Goal: Information Seeking & Learning: Learn about a topic

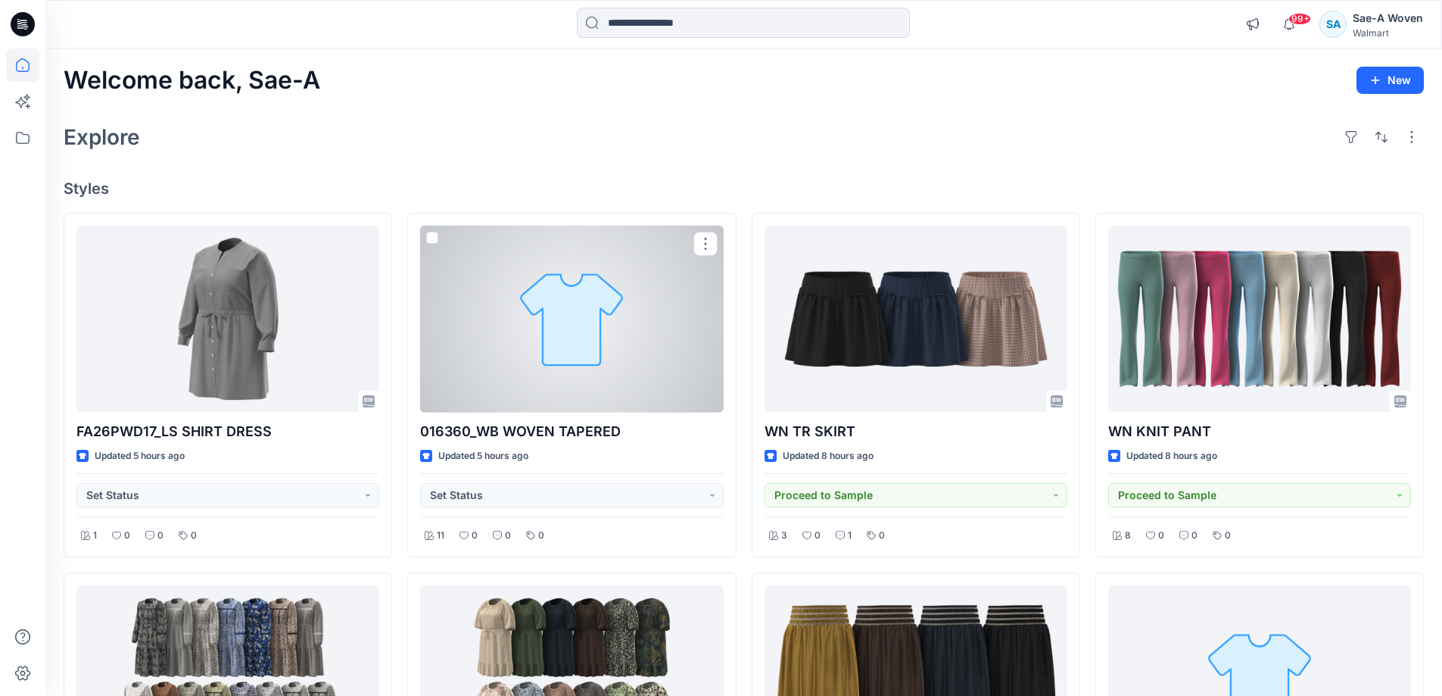
scroll to position [3346, 0]
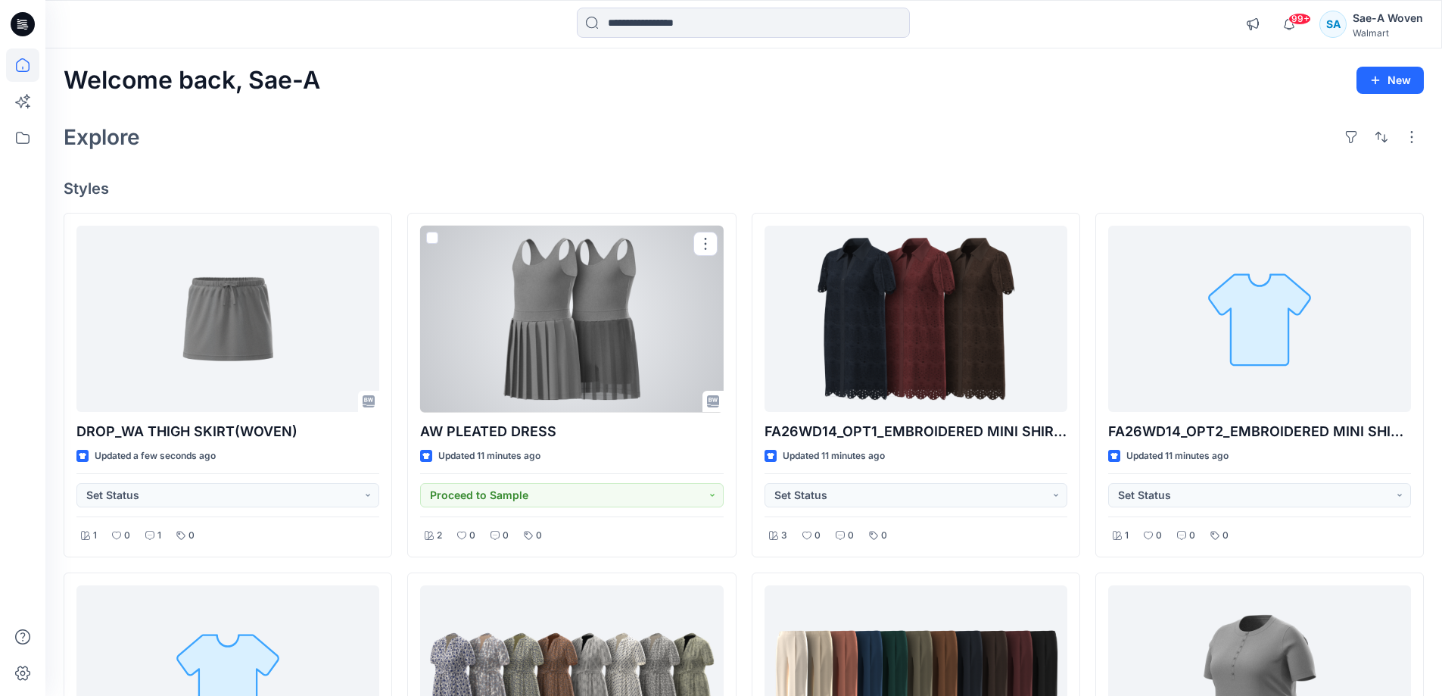
drag, startPoint x: 607, startPoint y: 371, endPoint x: 700, endPoint y: 425, distance: 107.5
click at [607, 371] on div at bounding box center [571, 319] width 303 height 187
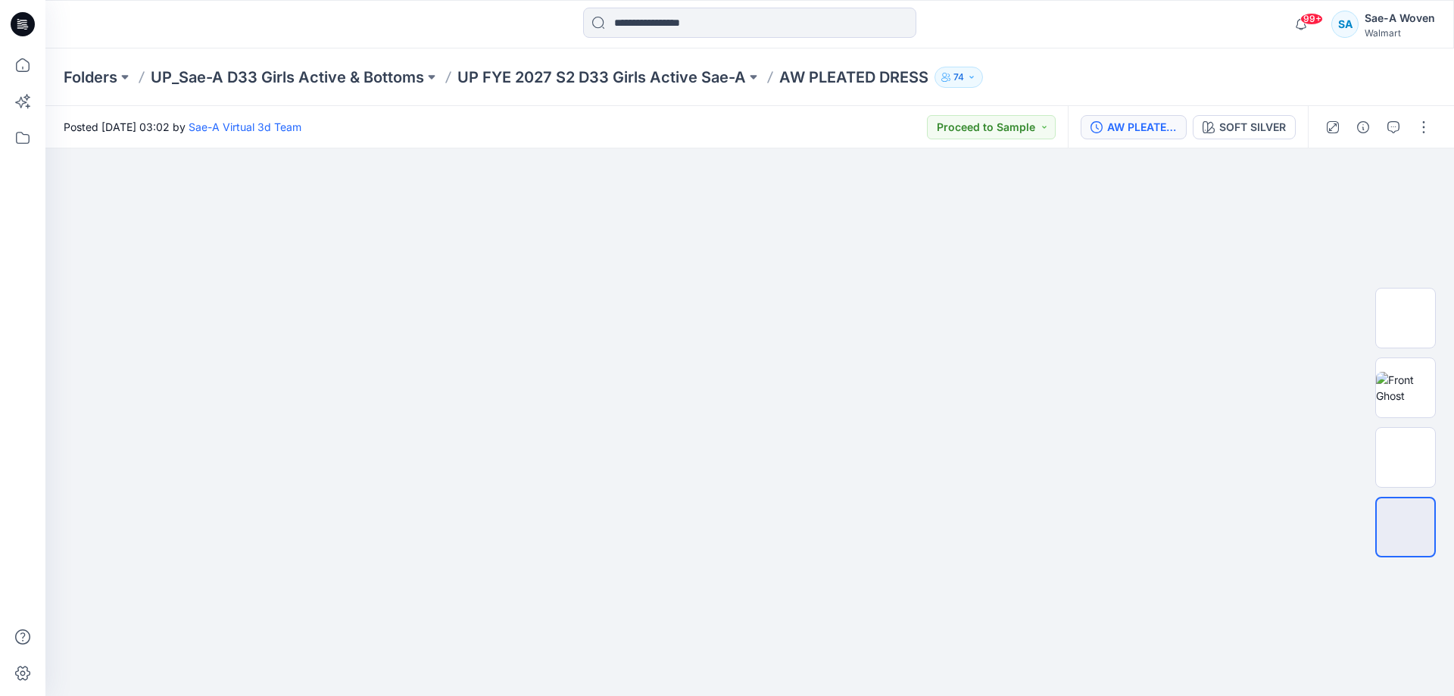
click at [1154, 119] on div "AW PLEATED DRESS_REV_SOFT SILVER" at bounding box center [1142, 127] width 70 height 17
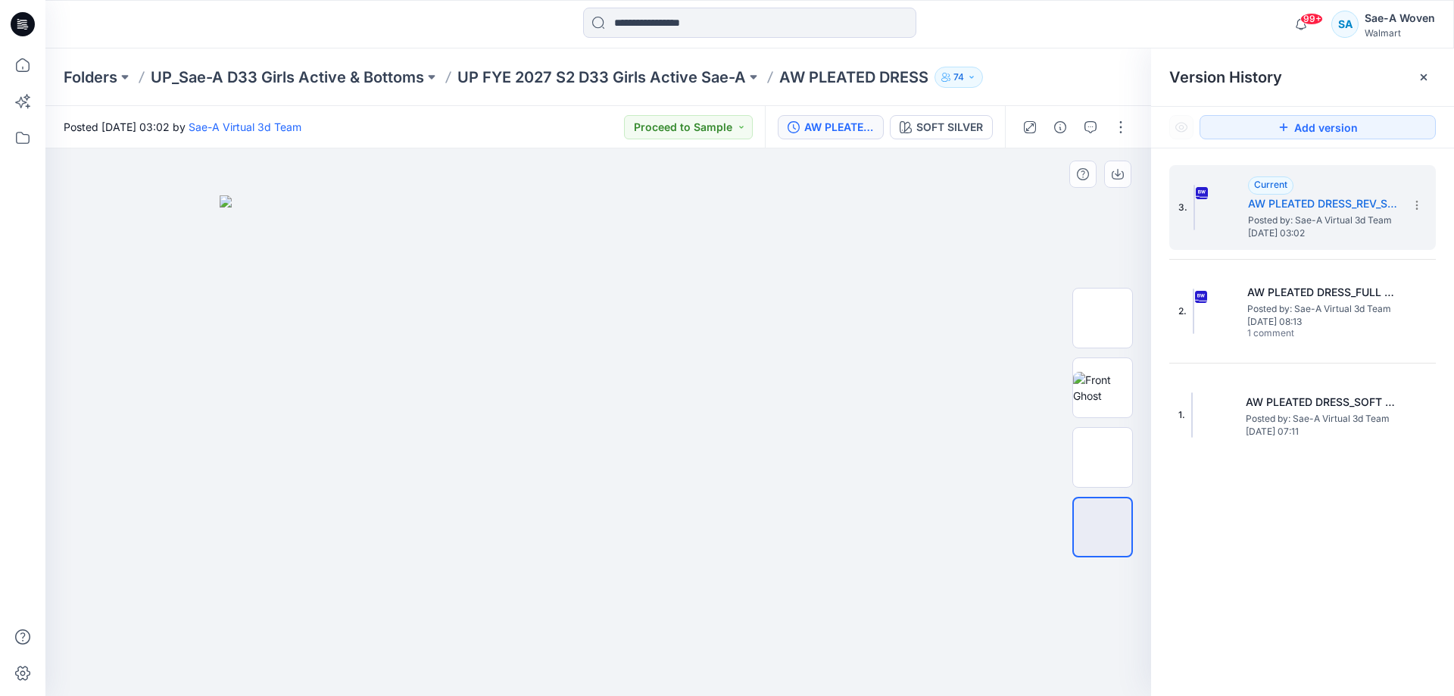
click at [897, 295] on img at bounding box center [598, 445] width 757 height 501
click at [800, 123] on button "AW PLEATED DRESS_REV_SOFT SILVER" at bounding box center [831, 127] width 106 height 24
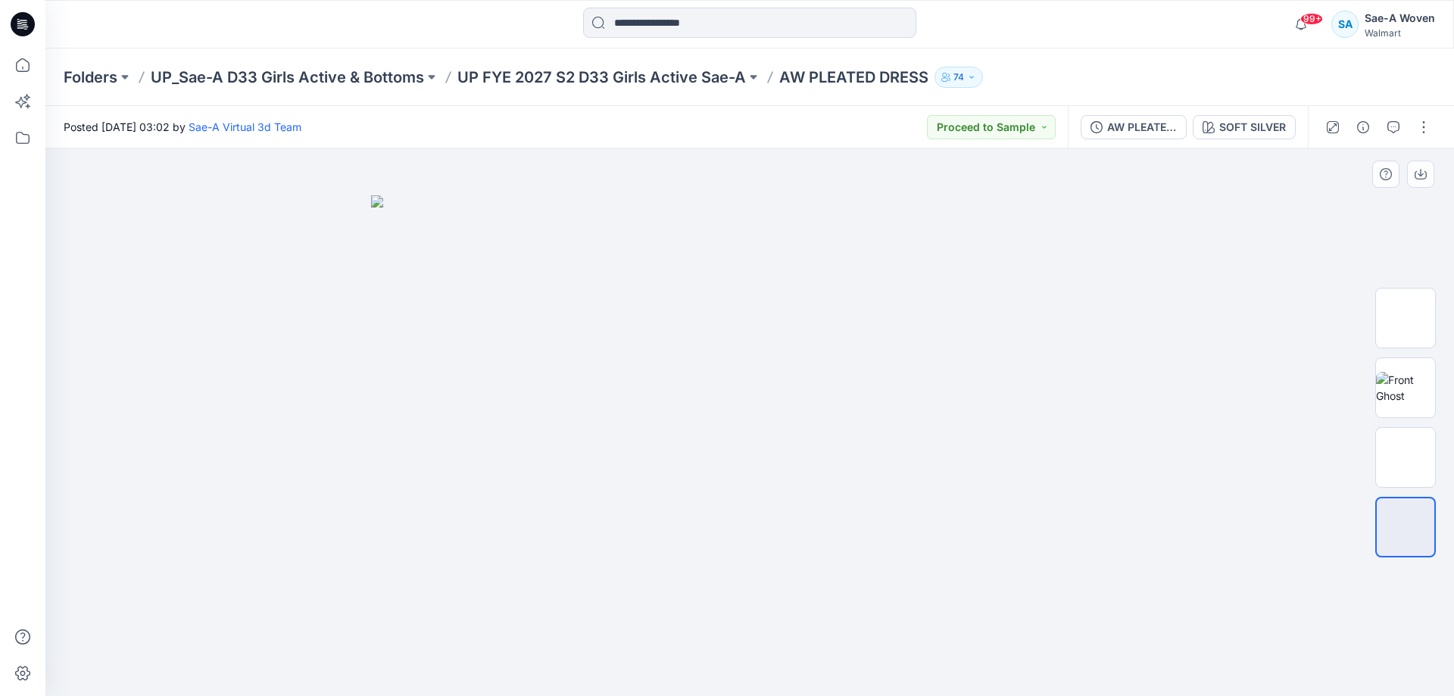
drag, startPoint x: 898, startPoint y: 411, endPoint x: 1042, endPoint y: 467, distance: 154.4
click at [1099, 416] on img at bounding box center [749, 445] width 757 height 501
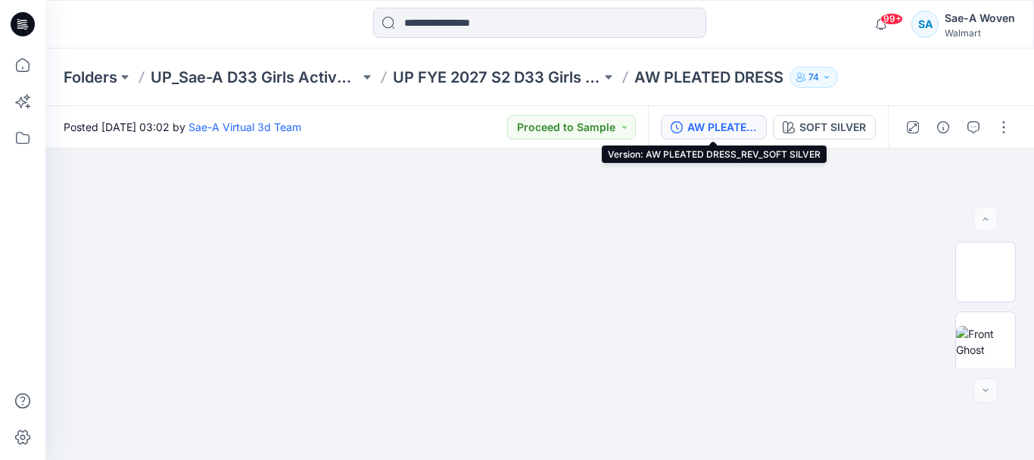
click at [741, 136] on button "AW PLEATED DRESS_REV_SOFT SILVER" at bounding box center [714, 127] width 106 height 24
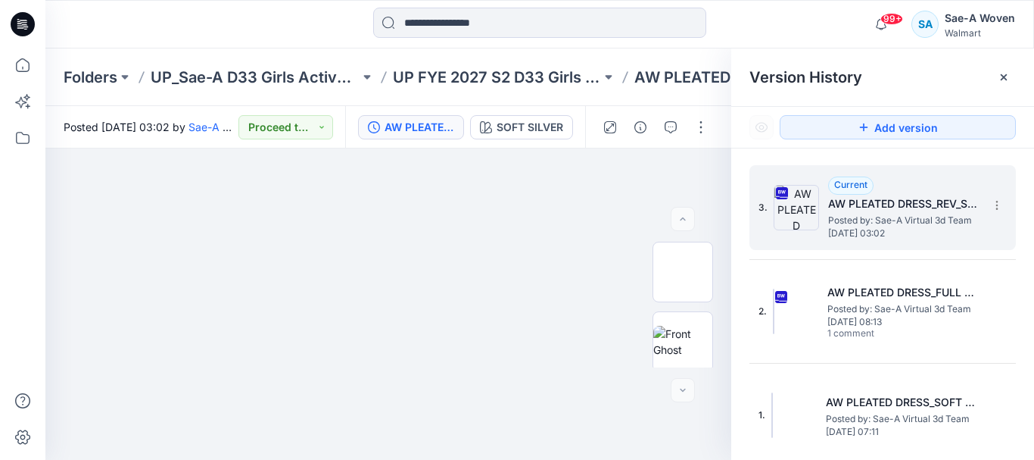
click at [874, 228] on span "[DATE] 03:02" at bounding box center [903, 233] width 151 height 11
click at [538, 131] on div "SOFT SILVER" at bounding box center [530, 127] width 67 height 17
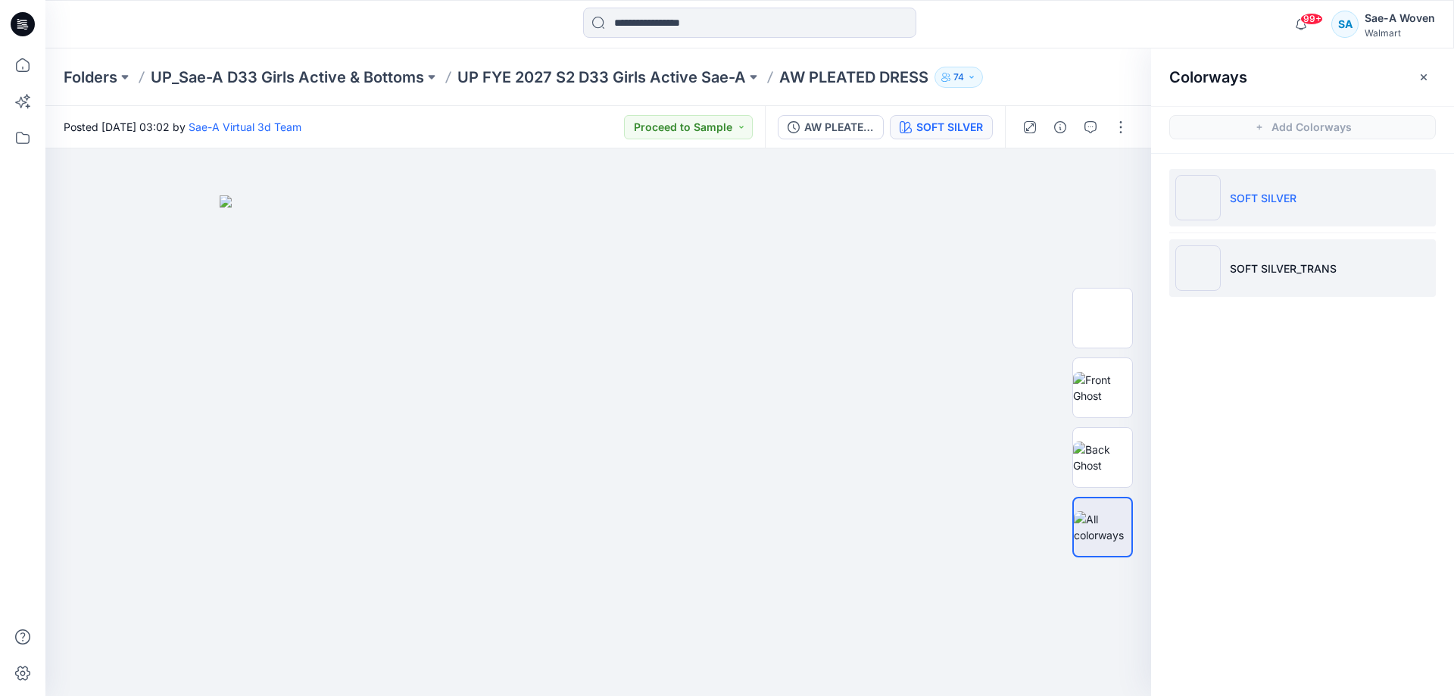
click at [1270, 276] on p "SOFT SILVER_TRANS" at bounding box center [1283, 268] width 107 height 16
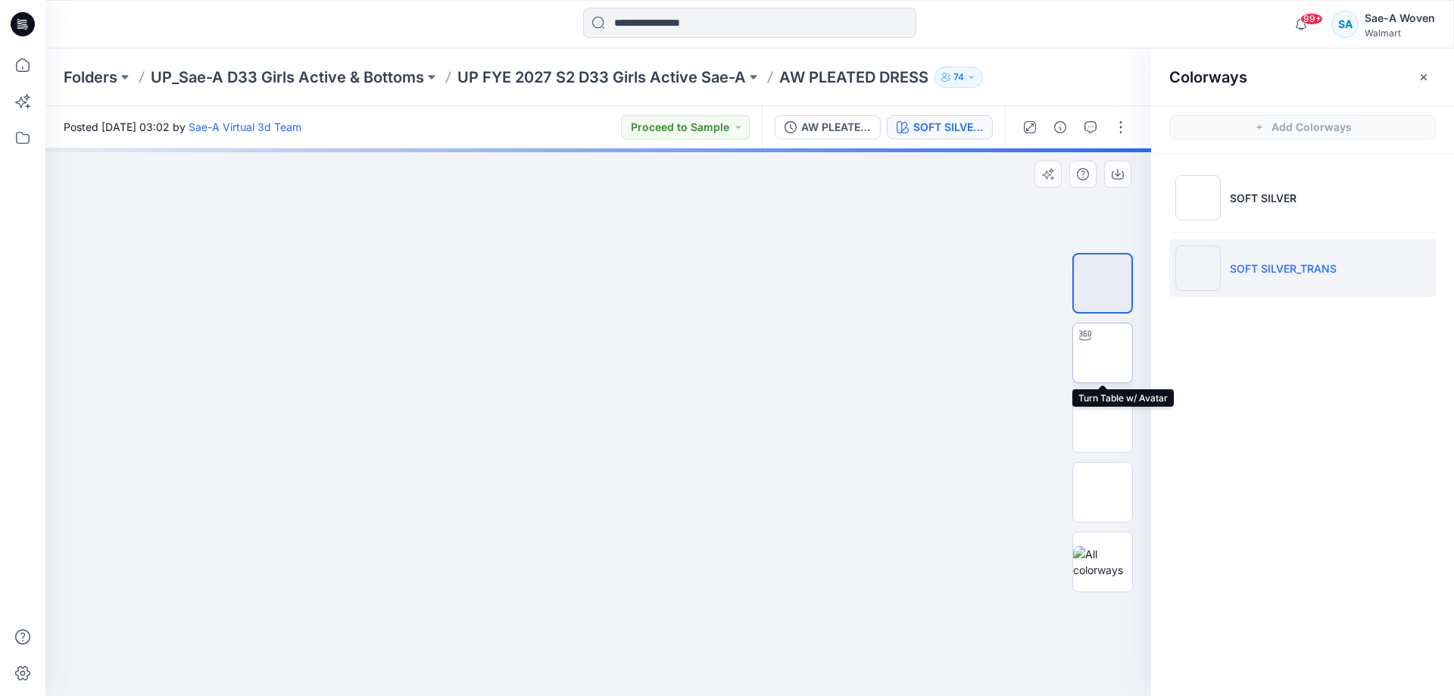
click at [1102, 353] on img at bounding box center [1102, 353] width 0 height 0
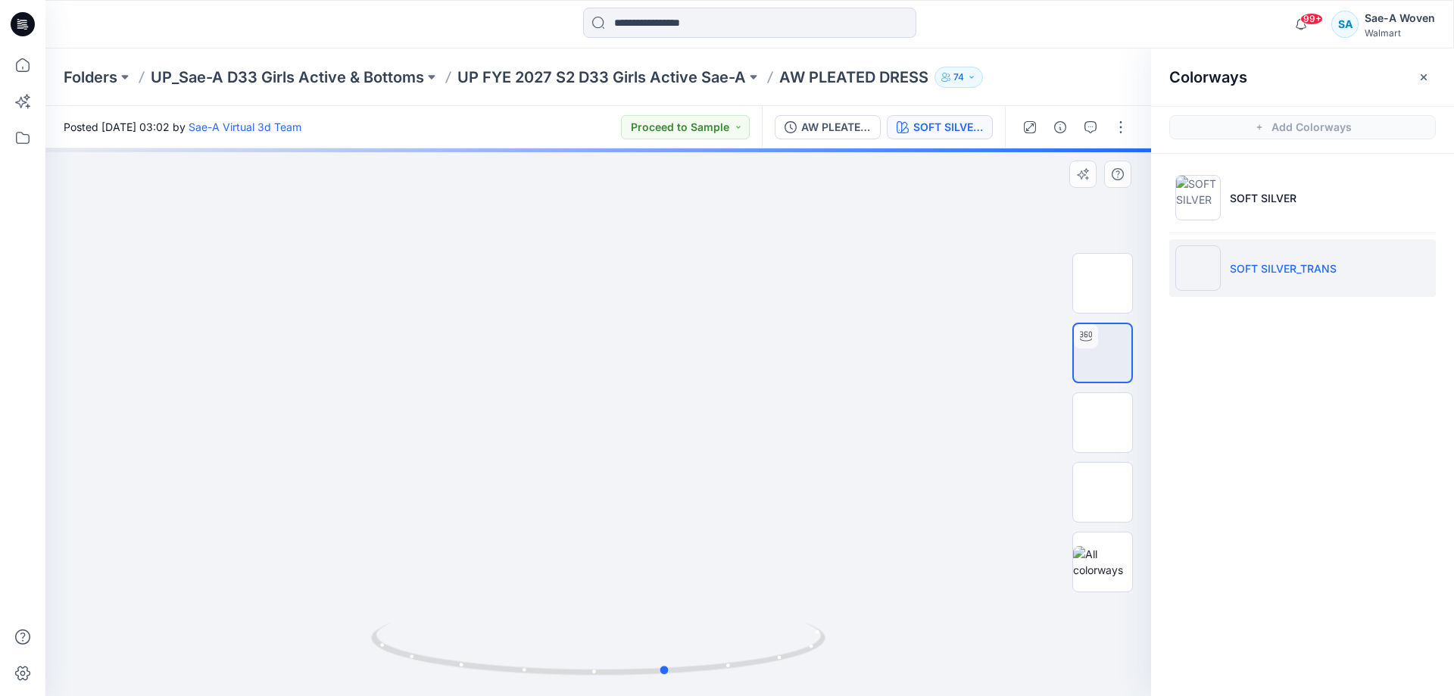
drag, startPoint x: 681, startPoint y: 578, endPoint x: 295, endPoint y: 583, distance: 385.4
click at [295, 583] on div at bounding box center [597, 421] width 1105 height 547
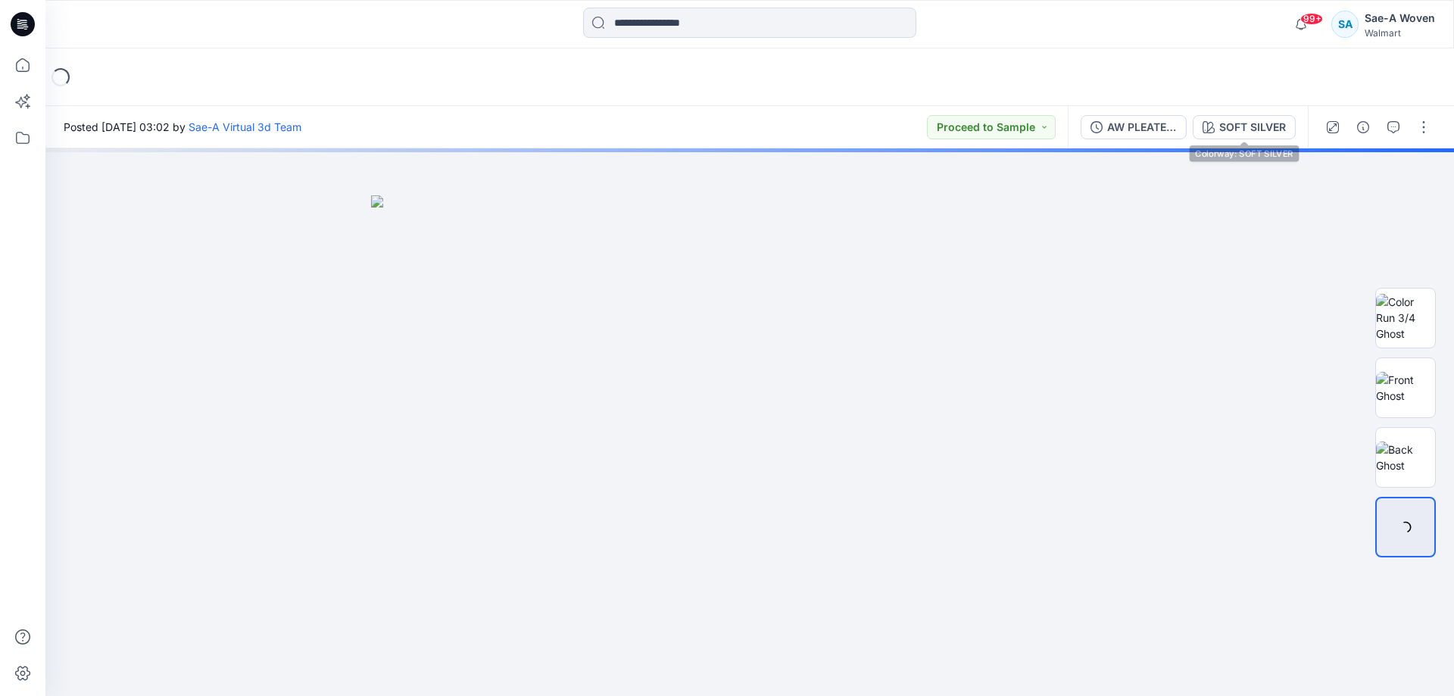
click at [1226, 125] on div "SOFT SILVER" at bounding box center [1252, 127] width 67 height 17
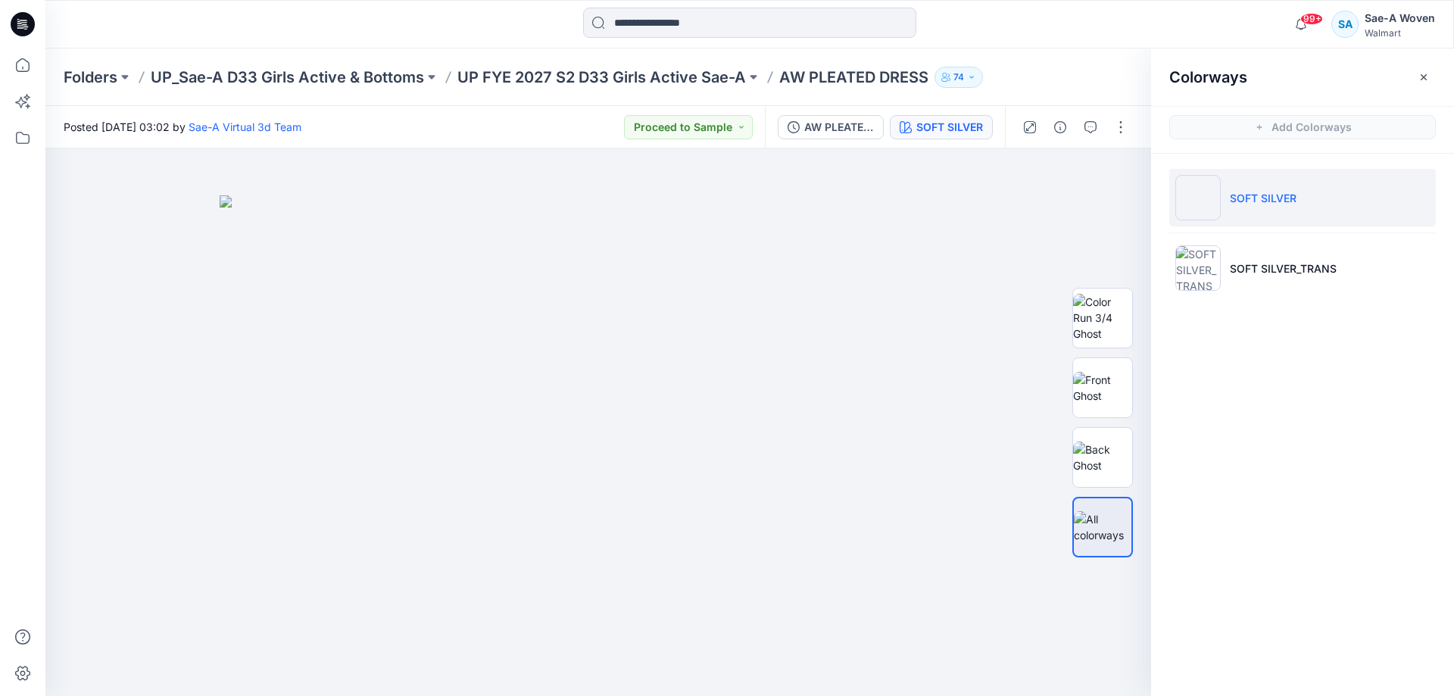
click at [1370, 432] on div "Colorways Add Colorways SOFT SILVER SOFT SILVER_TRANS" at bounding box center [1302, 371] width 303 height 647
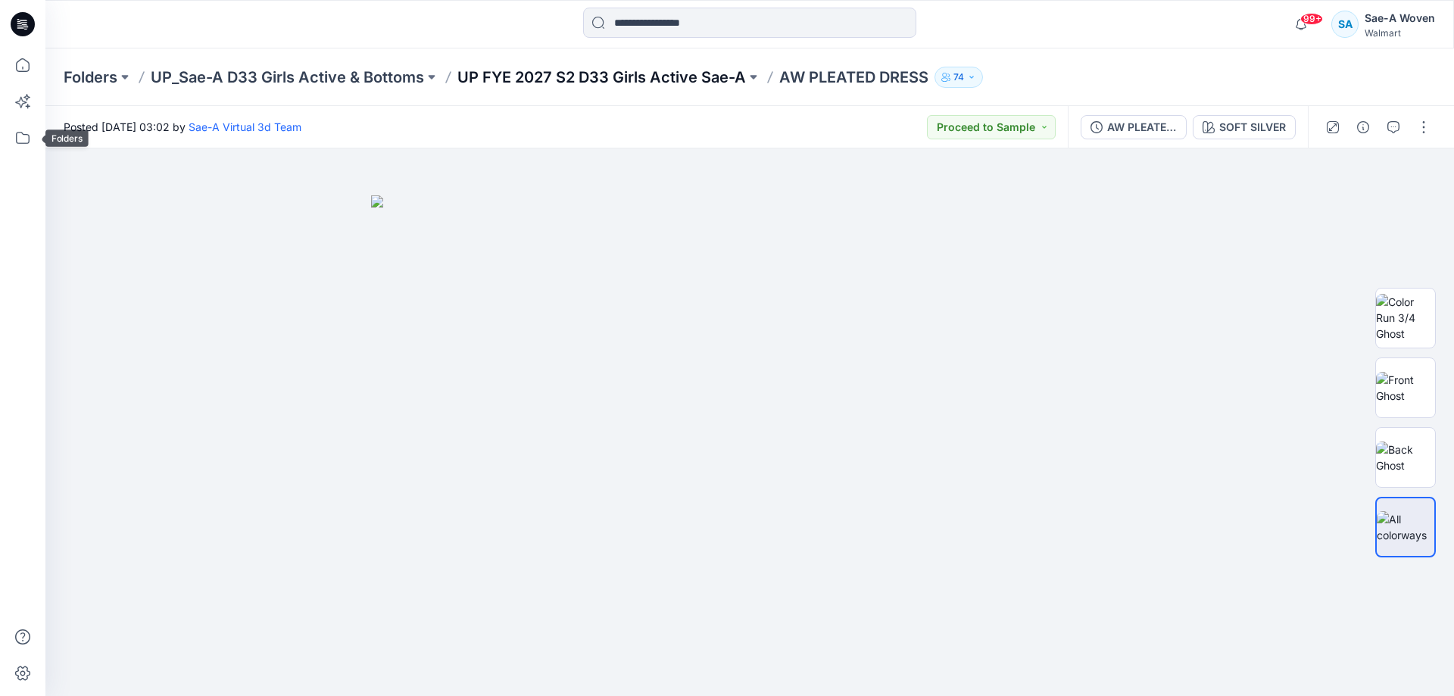
drag, startPoint x: 1187, startPoint y: 293, endPoint x: 497, endPoint y: 67, distance: 725.7
click at [1187, 293] on div at bounding box center [749, 421] width 1408 height 547
click at [1369, 120] on button "button" at bounding box center [1363, 127] width 24 height 24
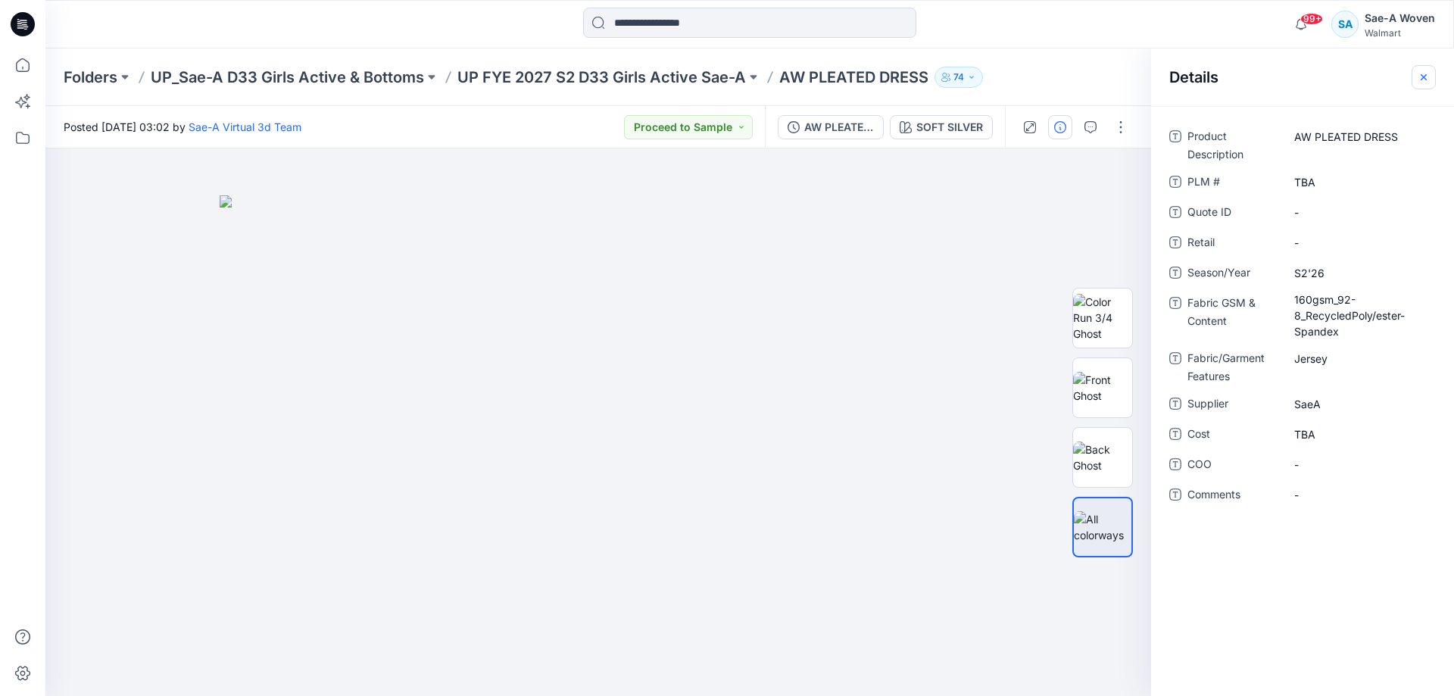
click at [1431, 79] on button "button" at bounding box center [1423, 77] width 24 height 24
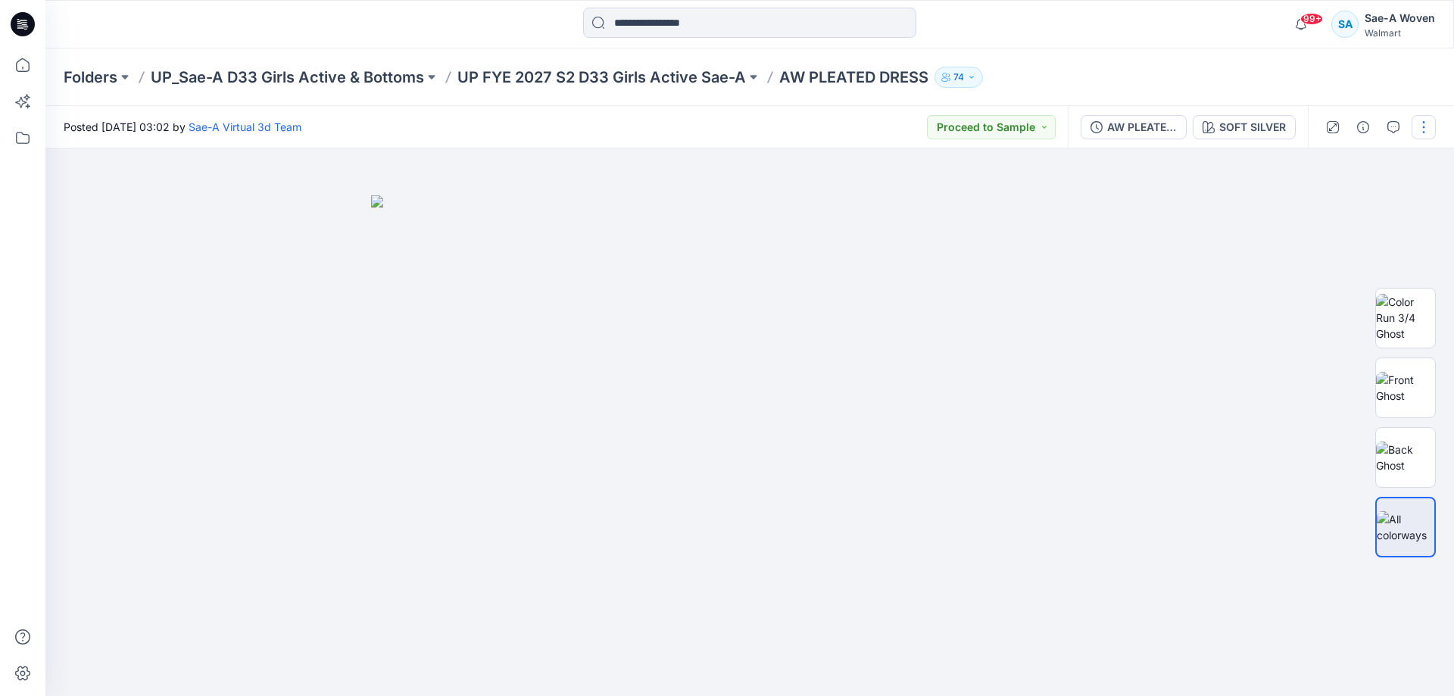
click at [1431, 120] on button "button" at bounding box center [1423, 127] width 24 height 24
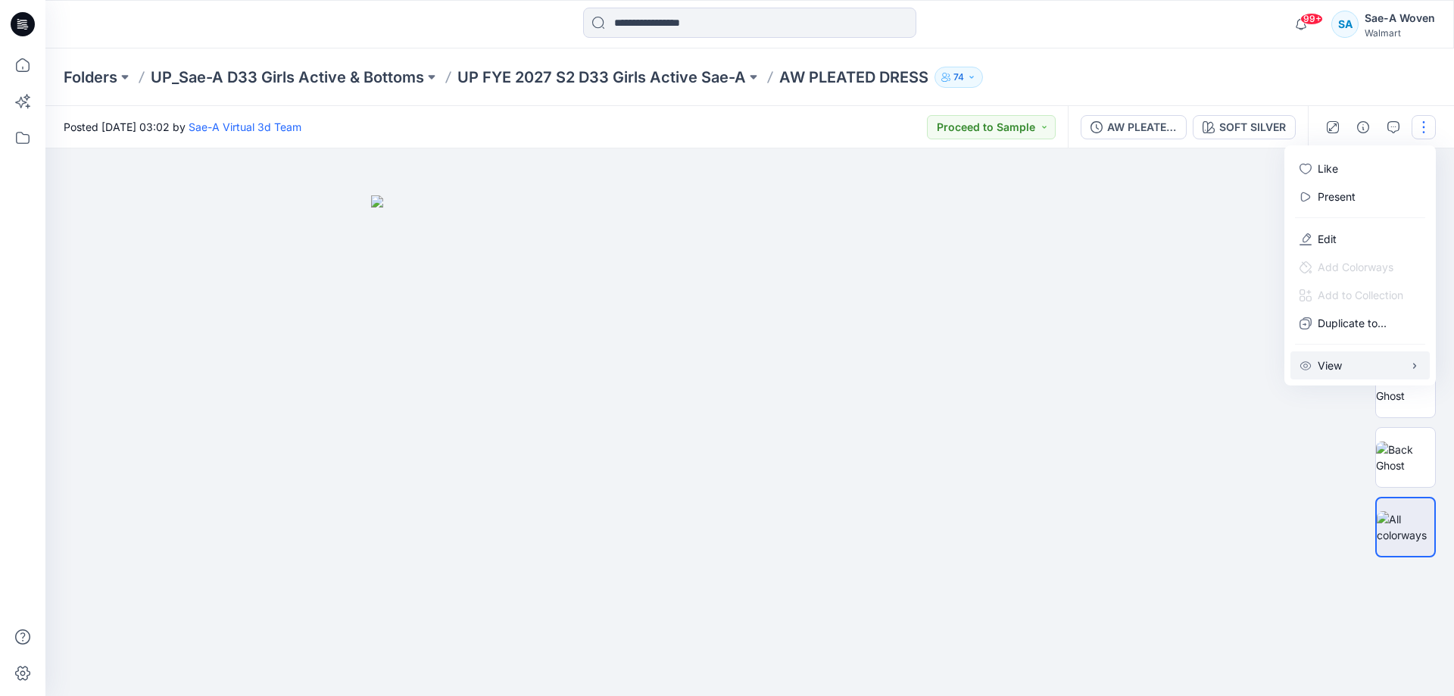
click at [1350, 362] on button "View" at bounding box center [1359, 365] width 139 height 28
click at [1167, 537] on div at bounding box center [749, 421] width 1408 height 547
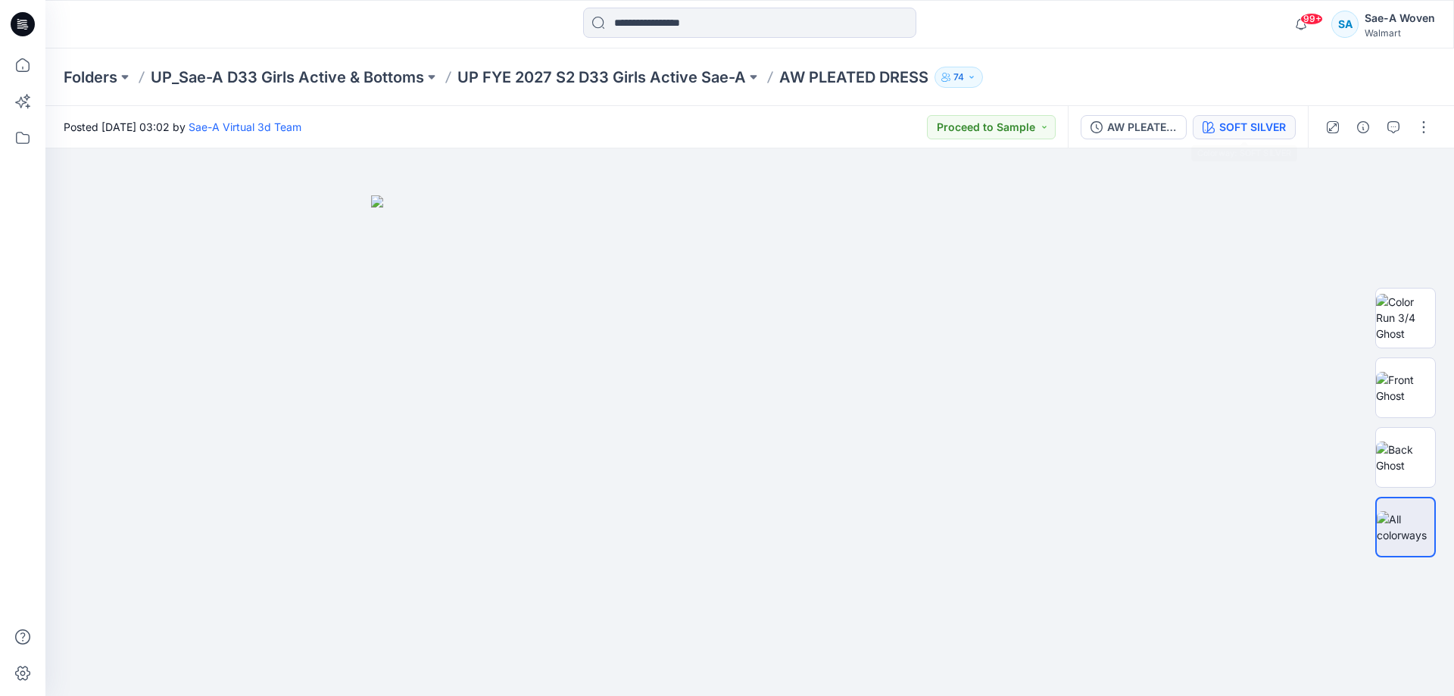
click at [1286, 131] on button "SOFT SILVER" at bounding box center [1243, 127] width 103 height 24
click at [1267, 112] on div "AW PLEATED DRESS_REV_SOFT SILVER SOFT SILVER" at bounding box center [1188, 127] width 240 height 42
click at [1267, 119] on div "SOFT SILVER" at bounding box center [1252, 127] width 67 height 17
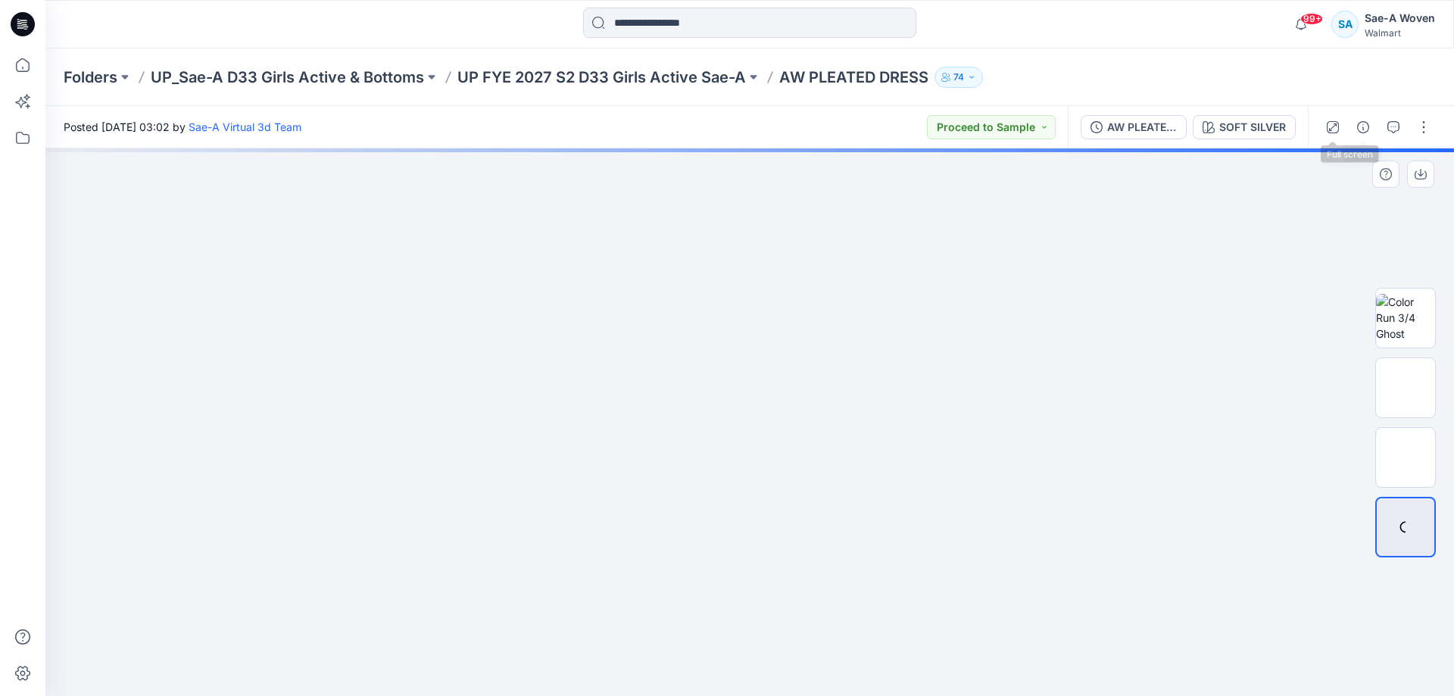
click at [1429, 130] on button "button" at bounding box center [1423, 127] width 24 height 24
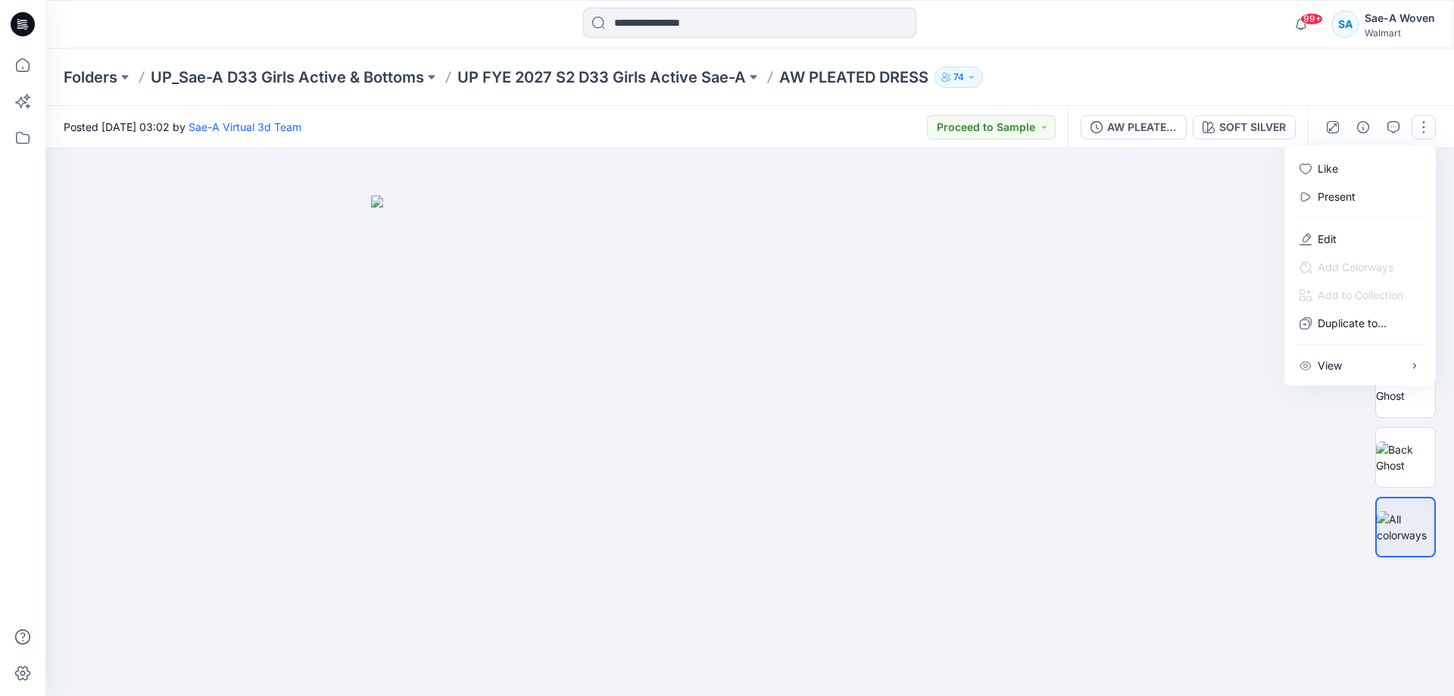
click at [1430, 75] on div "Folders UP_Sae-A D33 Girls Active & Bottoms UP FYE 2027 S2 D33 Girls Active Sae…" at bounding box center [749, 77] width 1408 height 58
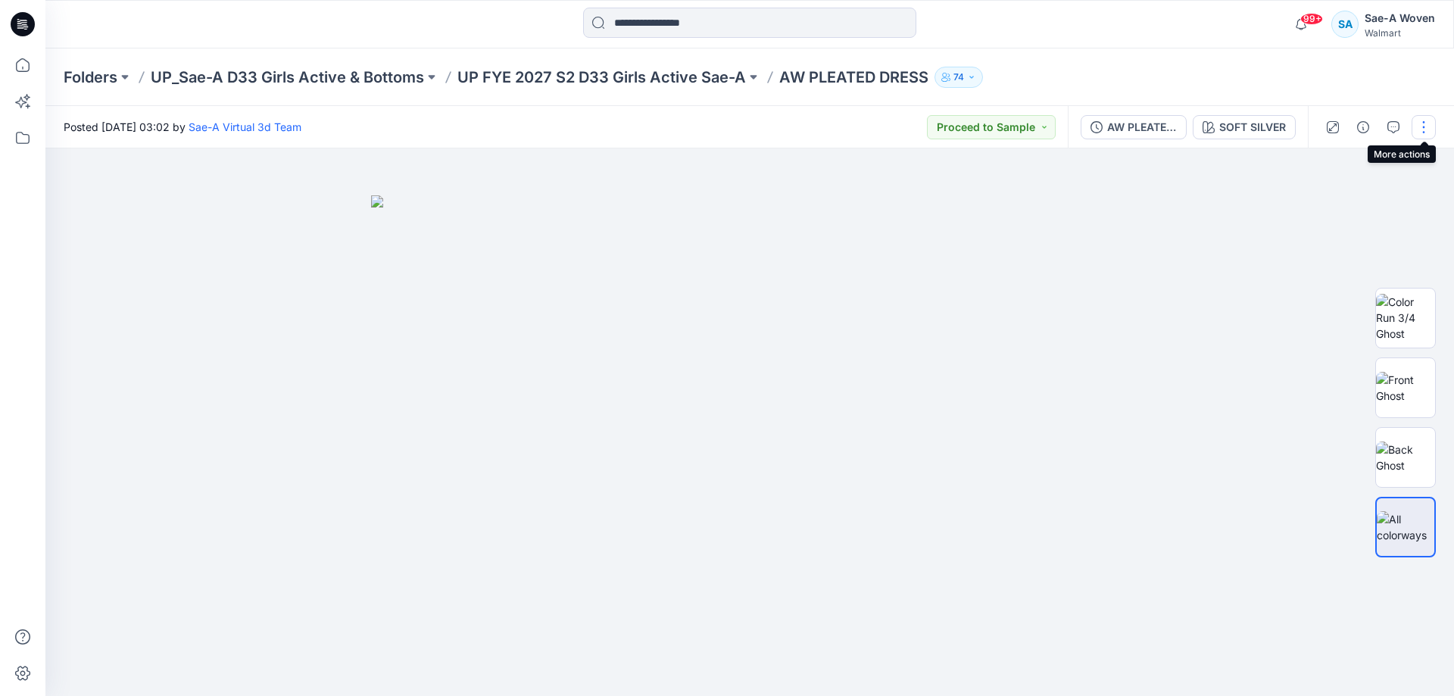
click at [1423, 129] on button "button" at bounding box center [1423, 127] width 24 height 24
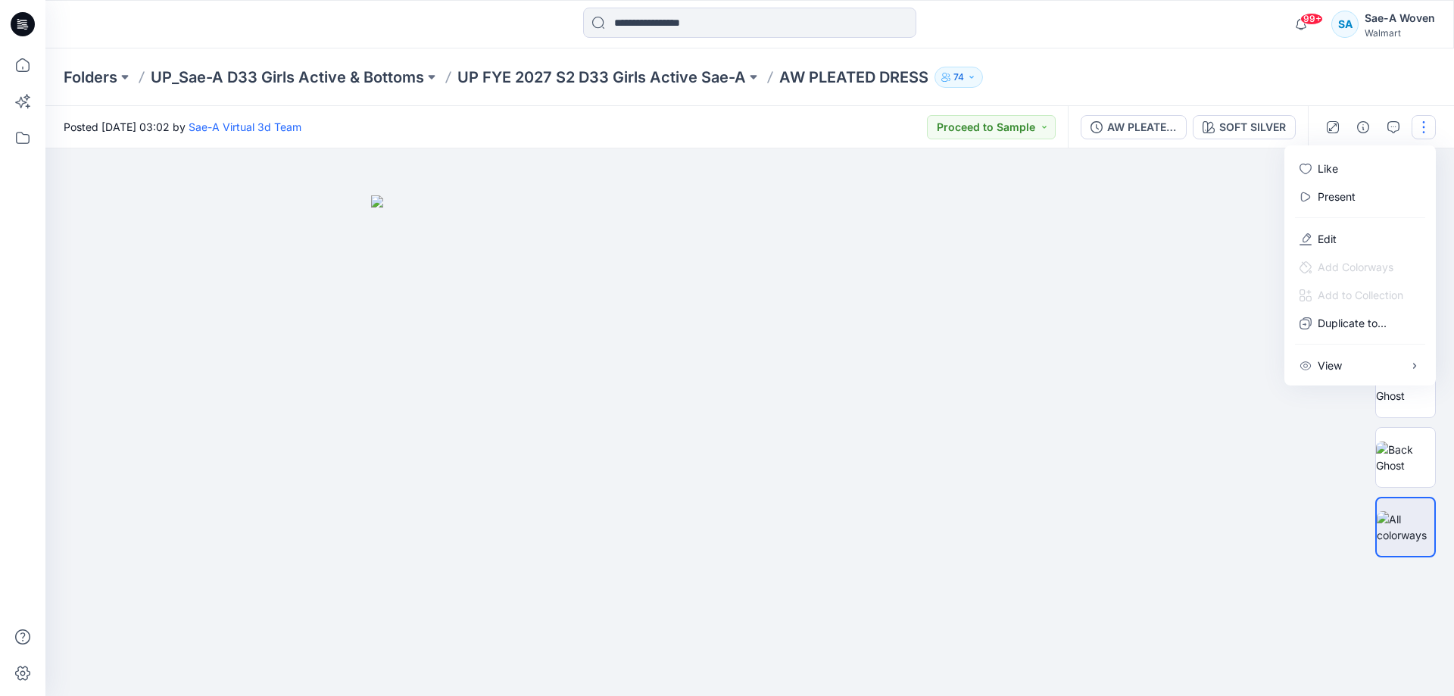
click at [1404, 87] on div "Folders UP_Sae-A D33 Girls Active & Bottoms UP FYE 2027 S2 D33 Girls Active Sae…" at bounding box center [749, 77] width 1408 height 58
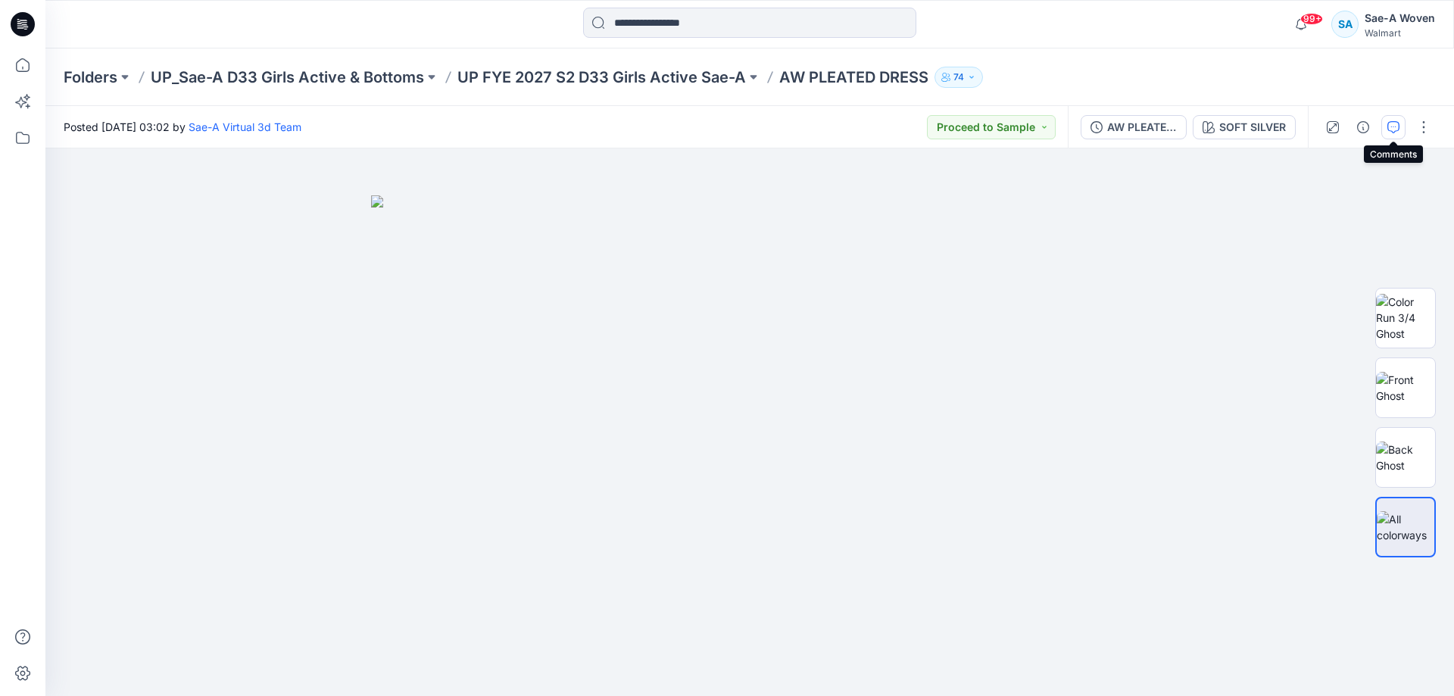
click at [1394, 131] on icon "button" at bounding box center [1393, 127] width 12 height 12
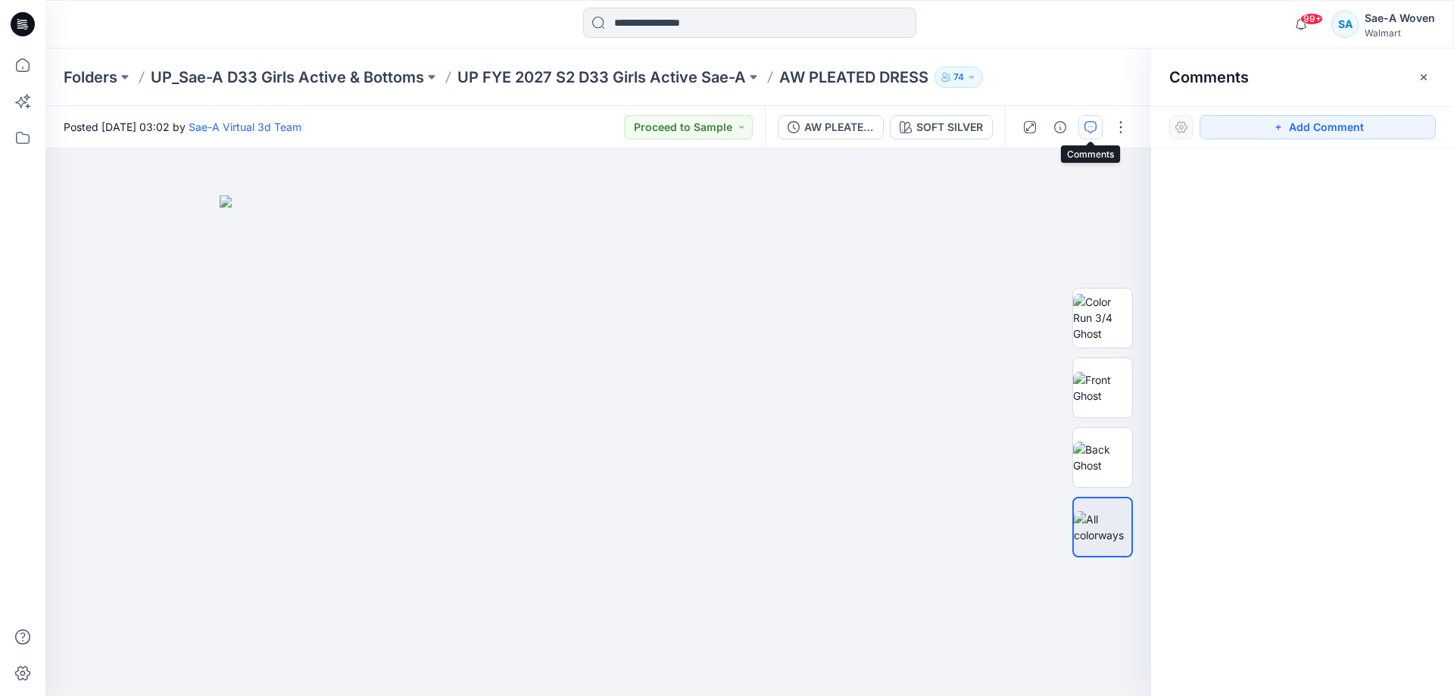
click at [1096, 126] on button "button" at bounding box center [1090, 127] width 24 height 24
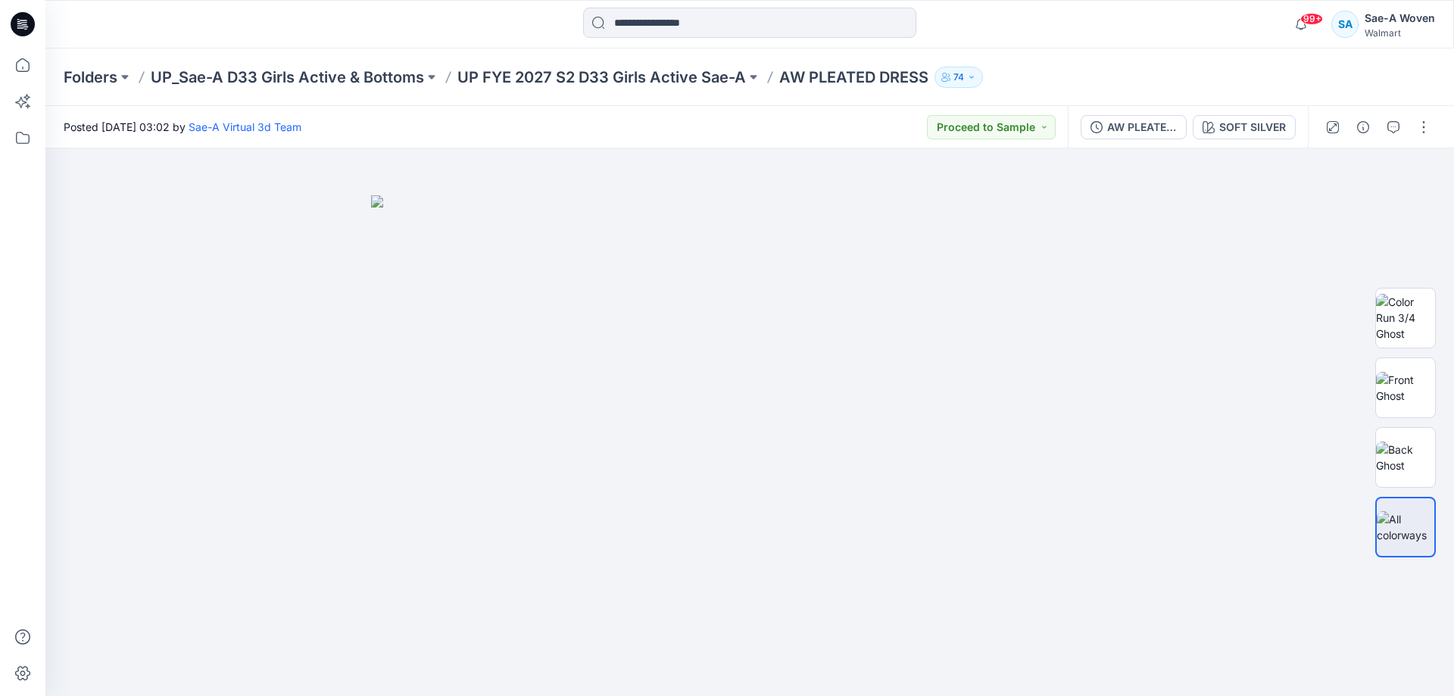
click at [1438, 129] on div at bounding box center [1378, 127] width 140 height 42
click at [1431, 129] on button "button" at bounding box center [1423, 127] width 24 height 24
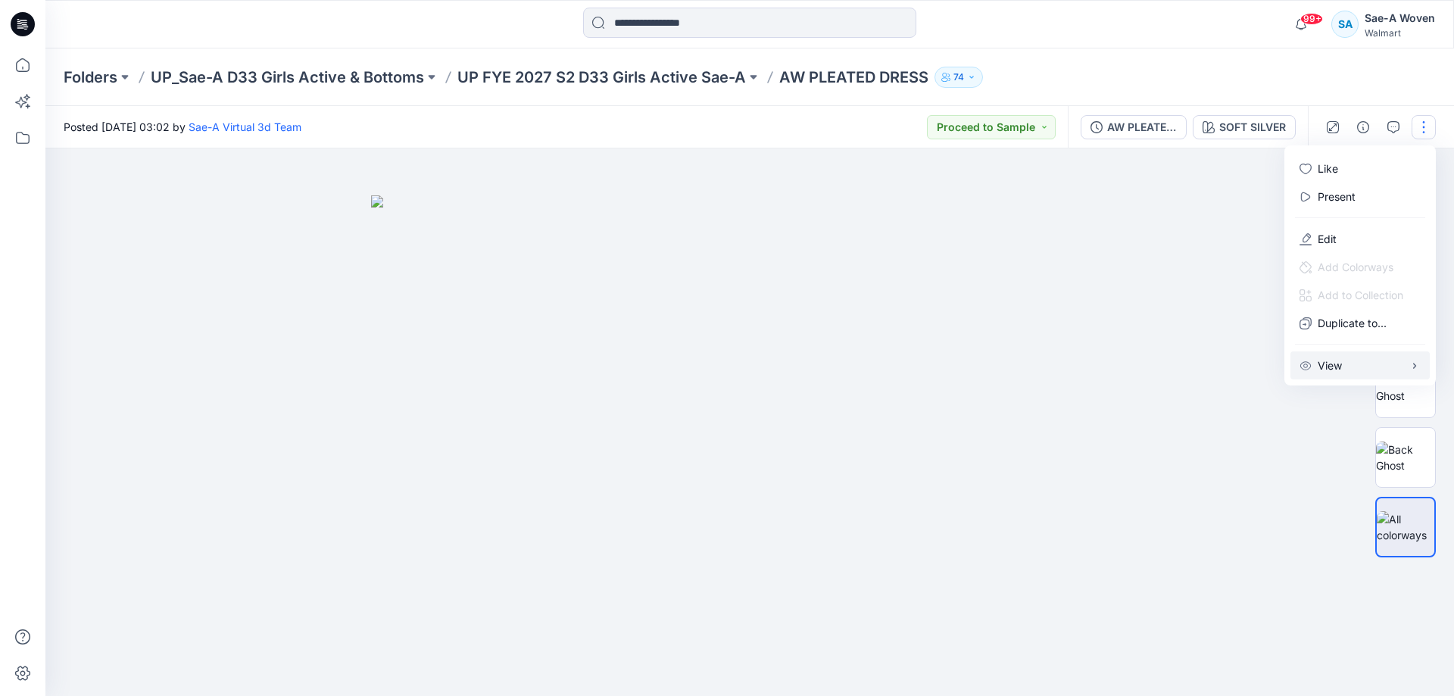
click at [1348, 369] on button "View" at bounding box center [1359, 365] width 139 height 28
click at [1189, 530] on div at bounding box center [749, 421] width 1408 height 547
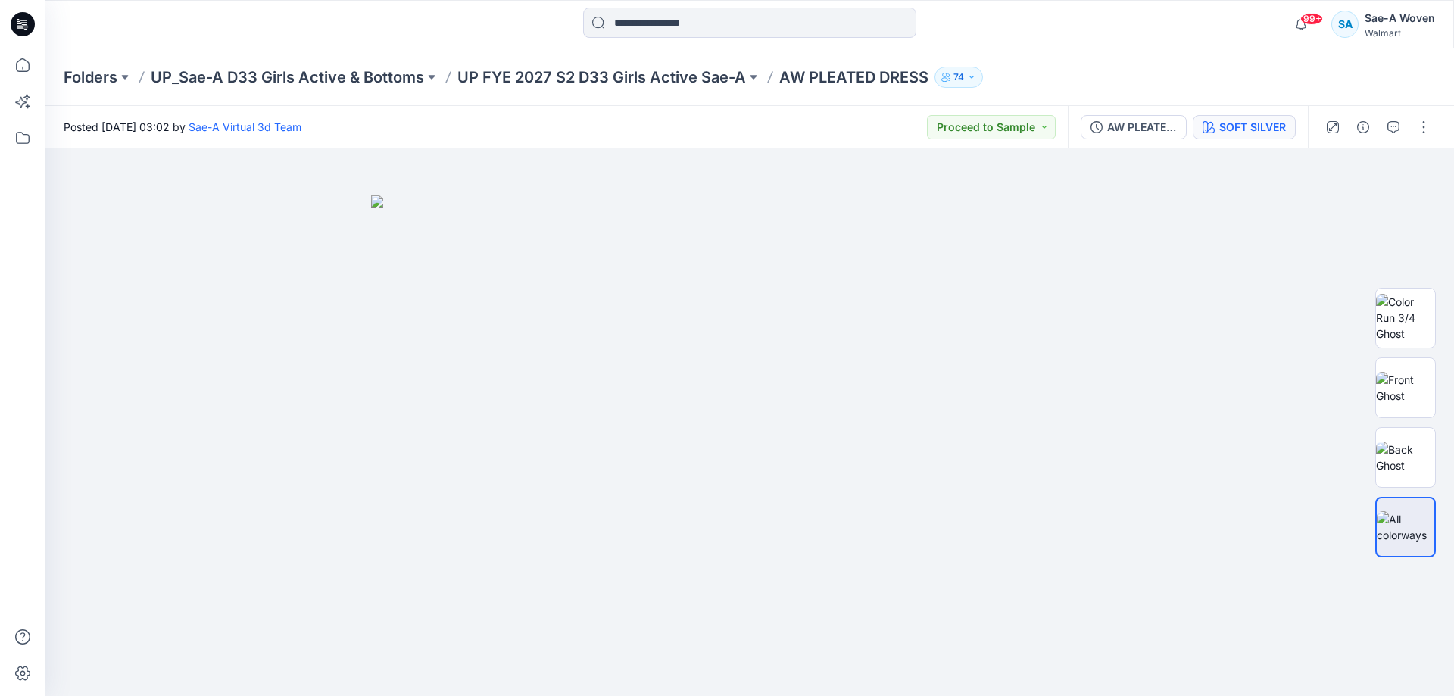
click at [1280, 126] on div "SOFT SILVER" at bounding box center [1252, 127] width 67 height 17
